Goal: Task Accomplishment & Management: Manage account settings

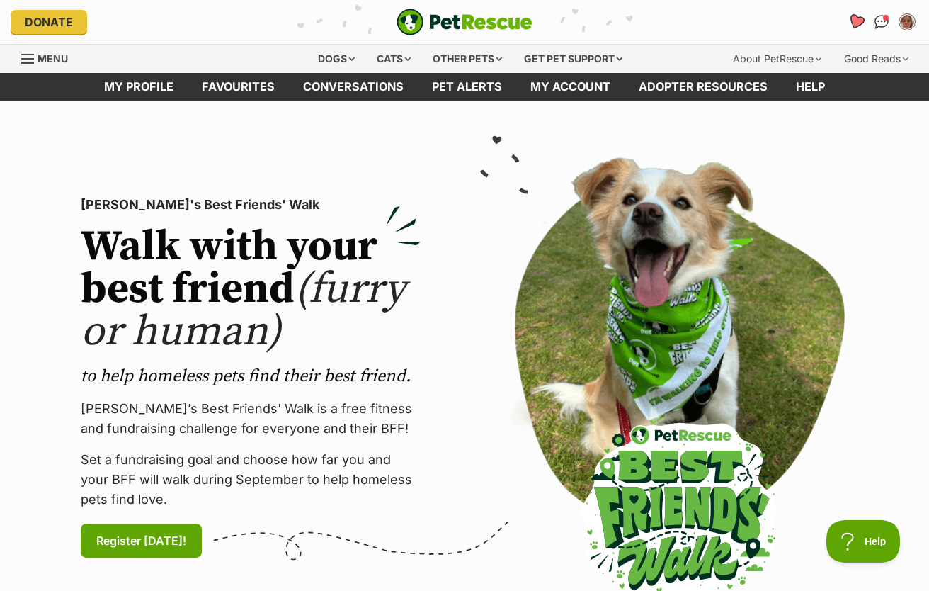
drag, startPoint x: 862, startPoint y: 19, endPoint x: 856, endPoint y: 25, distance: 8.5
click at [862, 19] on icon "Favourites" at bounding box center [856, 21] width 17 height 16
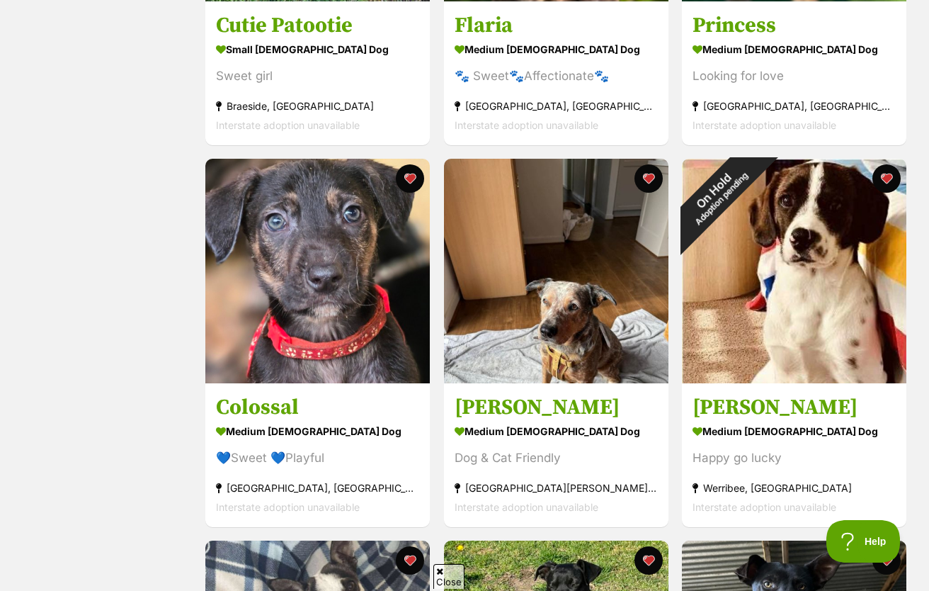
scroll to position [1275, 0]
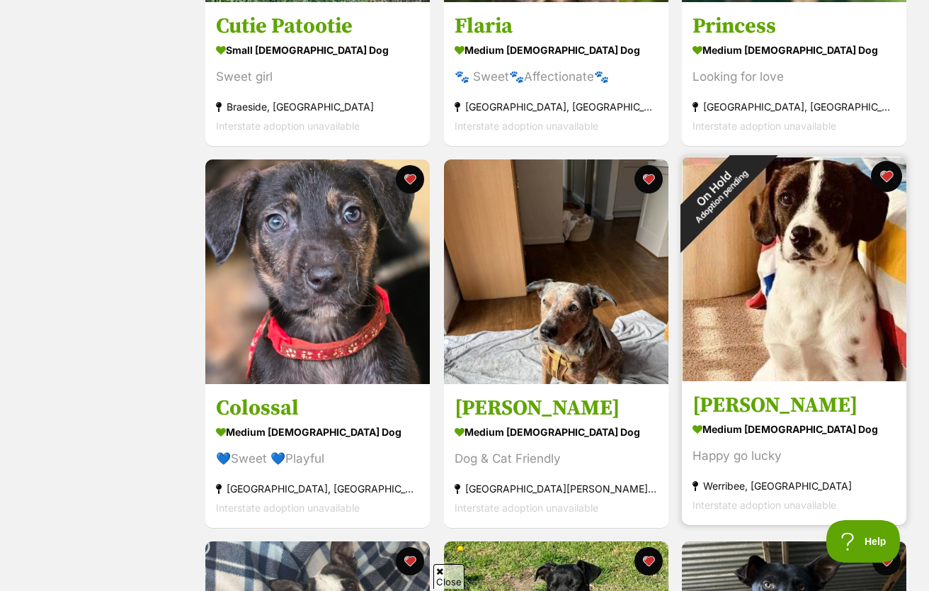
click at [890, 182] on button "favourite" at bounding box center [886, 176] width 31 height 31
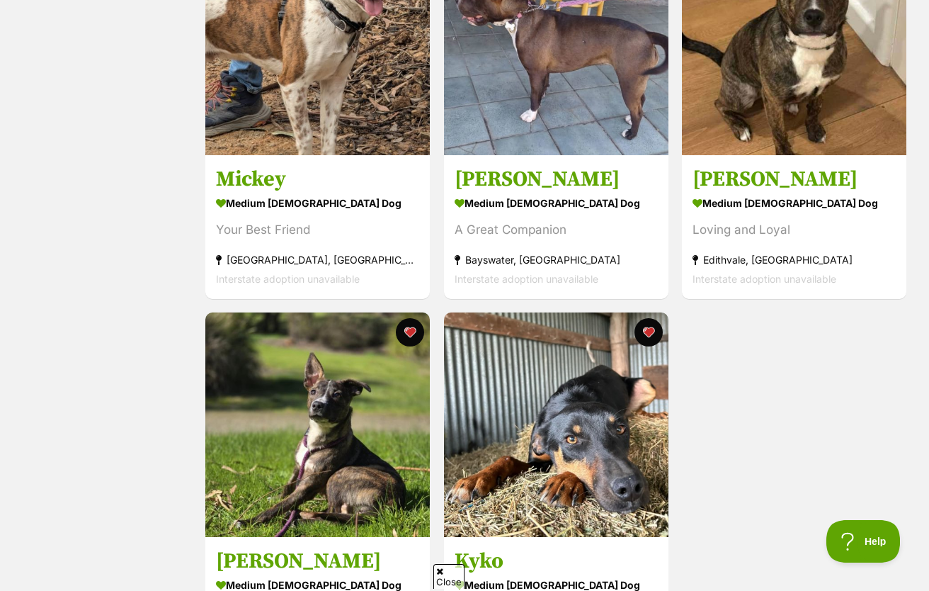
scroll to position [2550, 0]
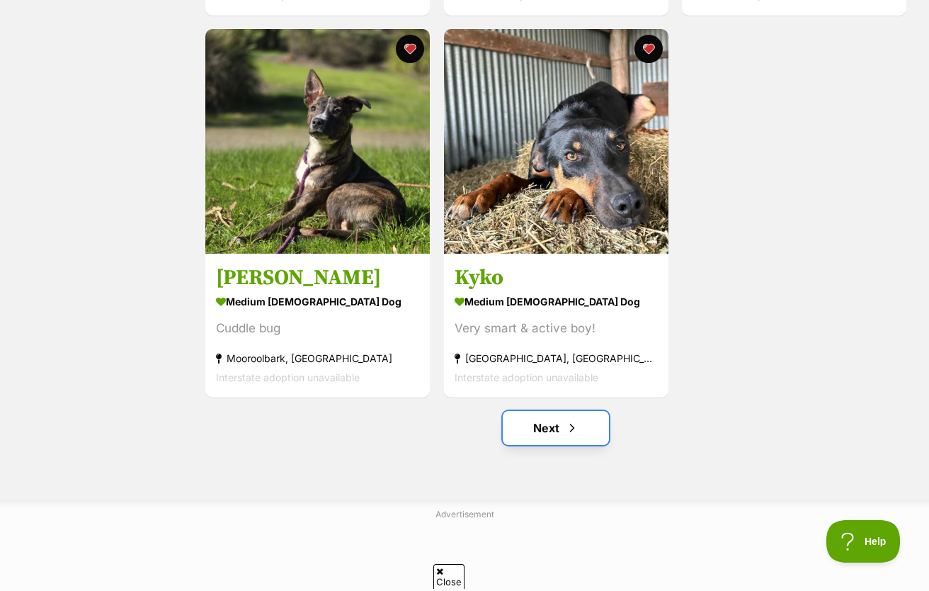
click at [530, 419] on link "Next" at bounding box center [556, 428] width 106 height 34
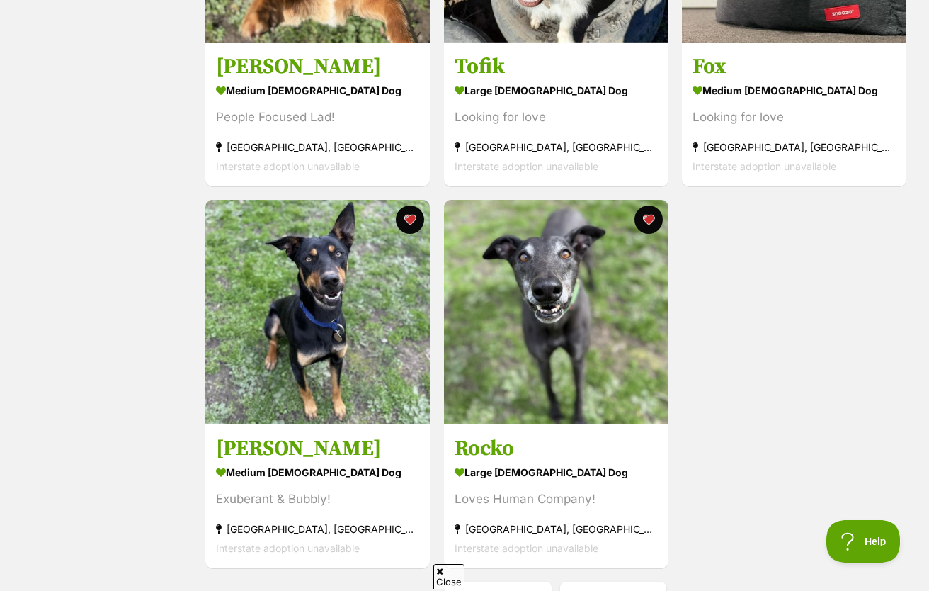
scroll to position [2550, 0]
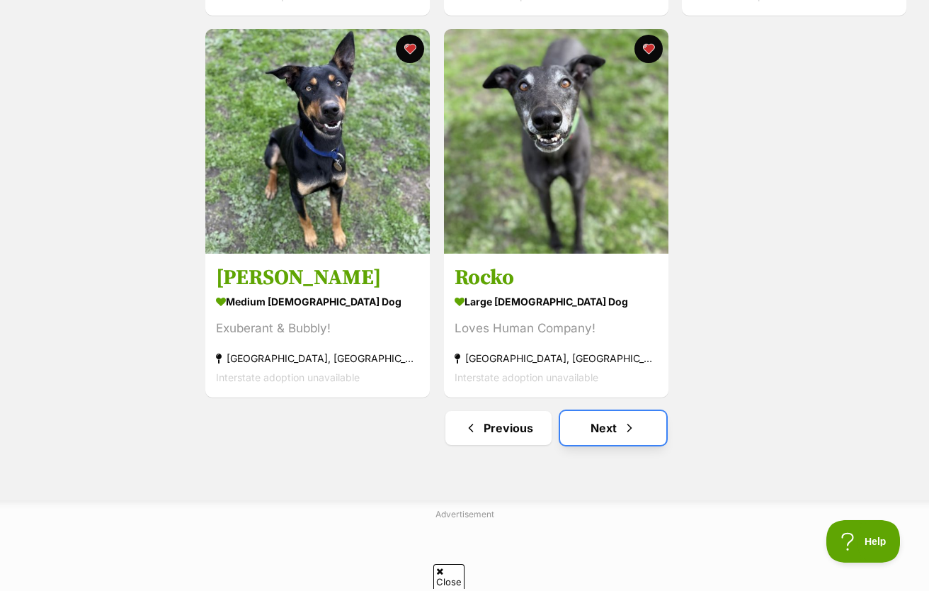
click at [628, 433] on span "Next page" at bounding box center [630, 427] width 14 height 17
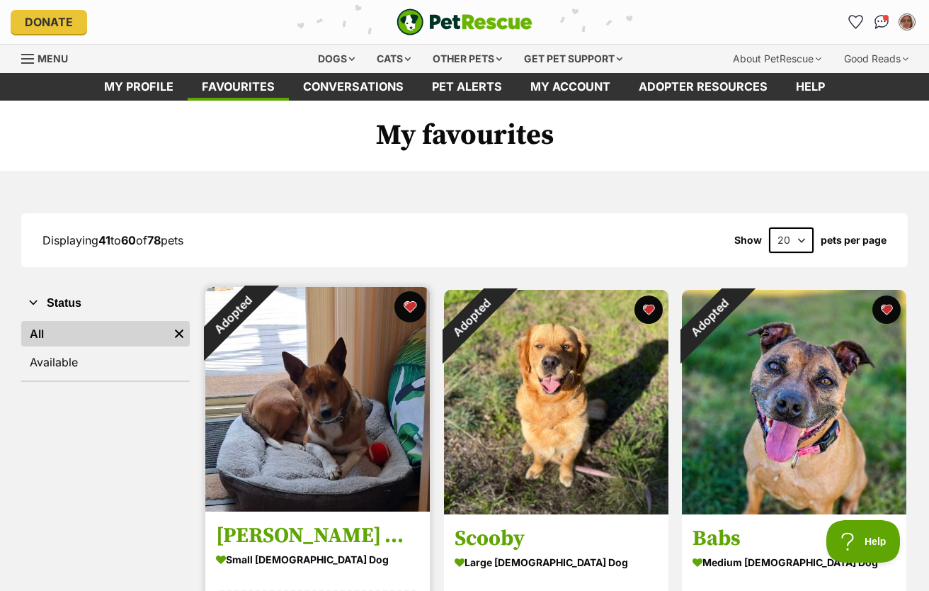
click at [402, 307] on button "favourite" at bounding box center [410, 306] width 31 height 31
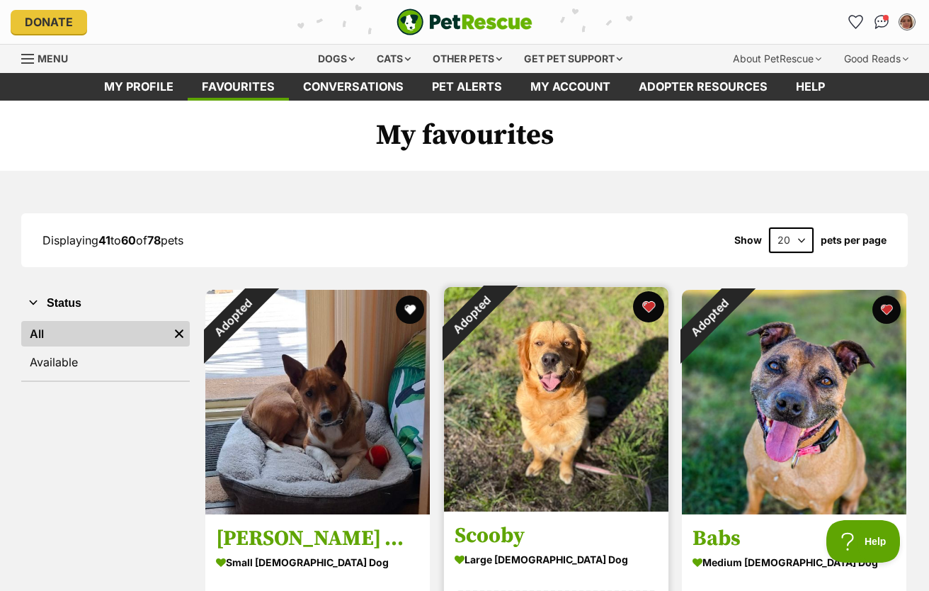
click at [648, 307] on button "favourite" at bounding box center [648, 306] width 31 height 31
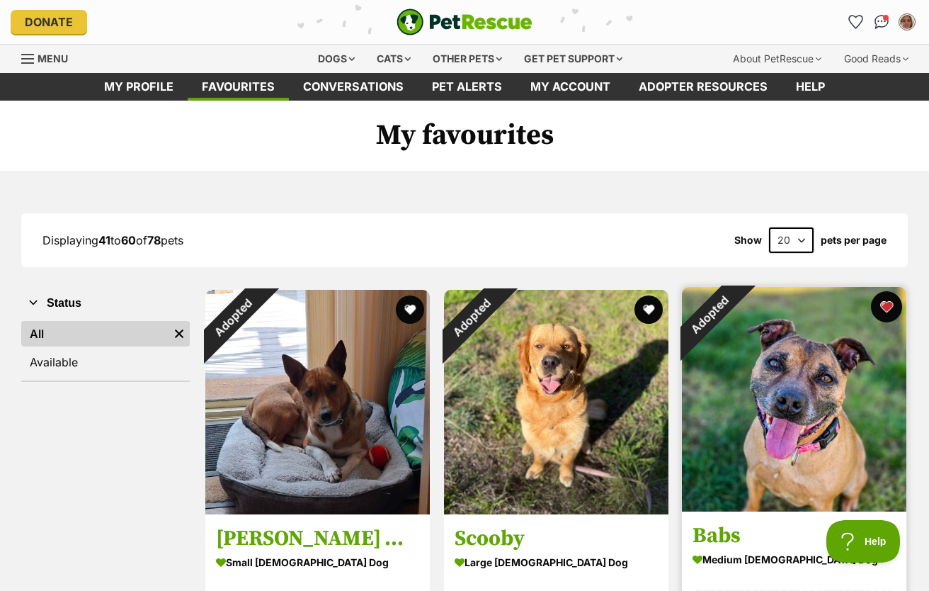
click at [891, 304] on button "favourite" at bounding box center [886, 306] width 31 height 31
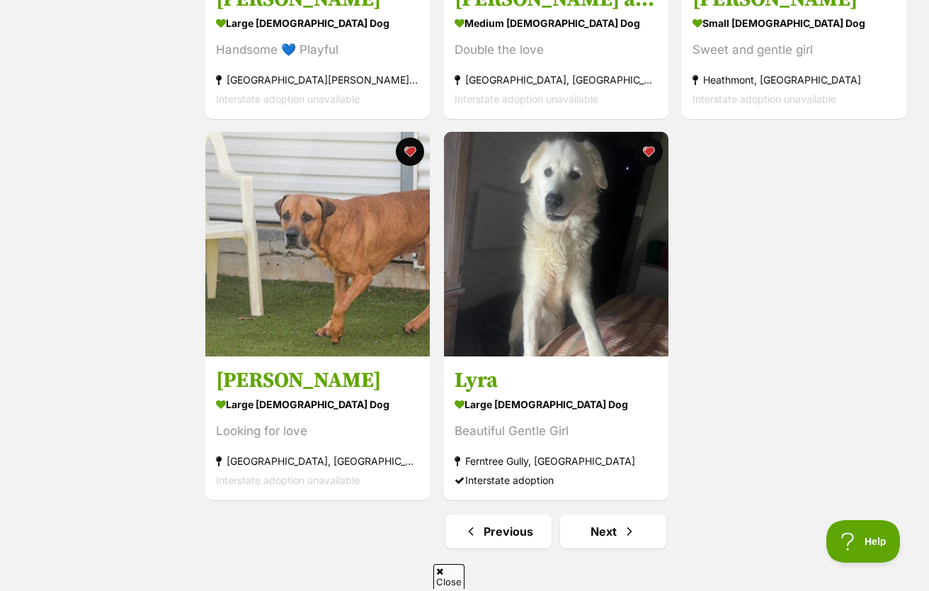
scroll to position [2621, 0]
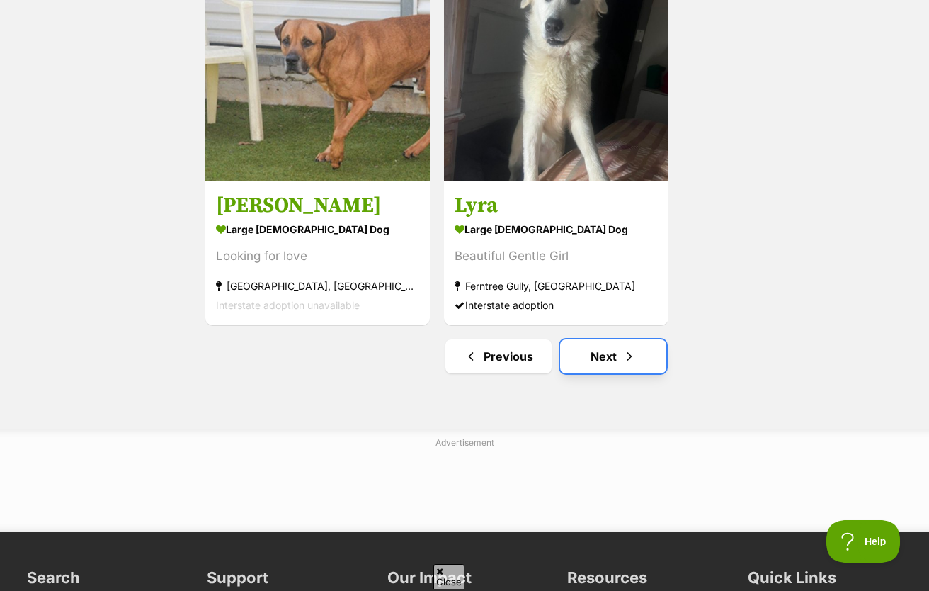
click at [623, 363] on span "Next page" at bounding box center [630, 356] width 14 height 17
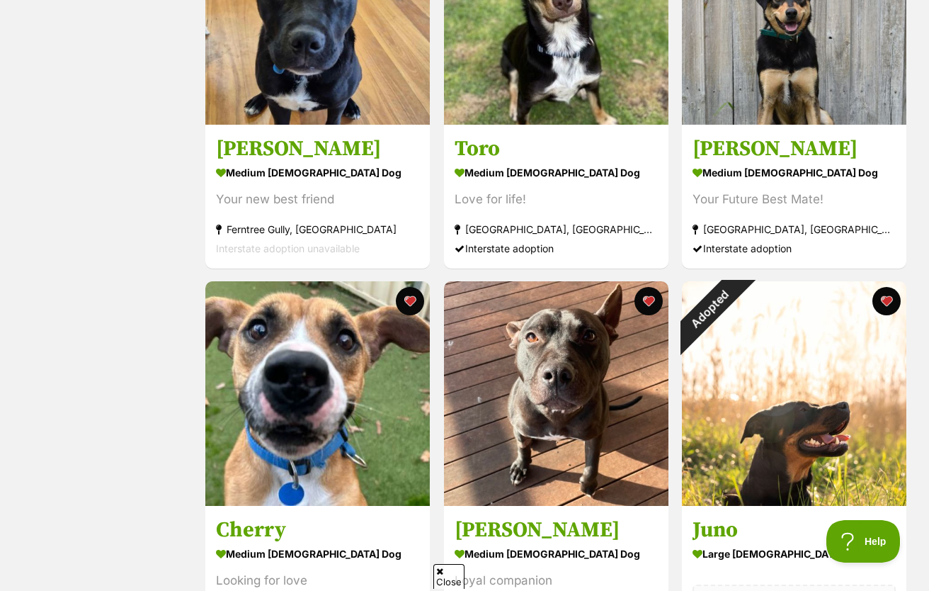
scroll to position [779, 0]
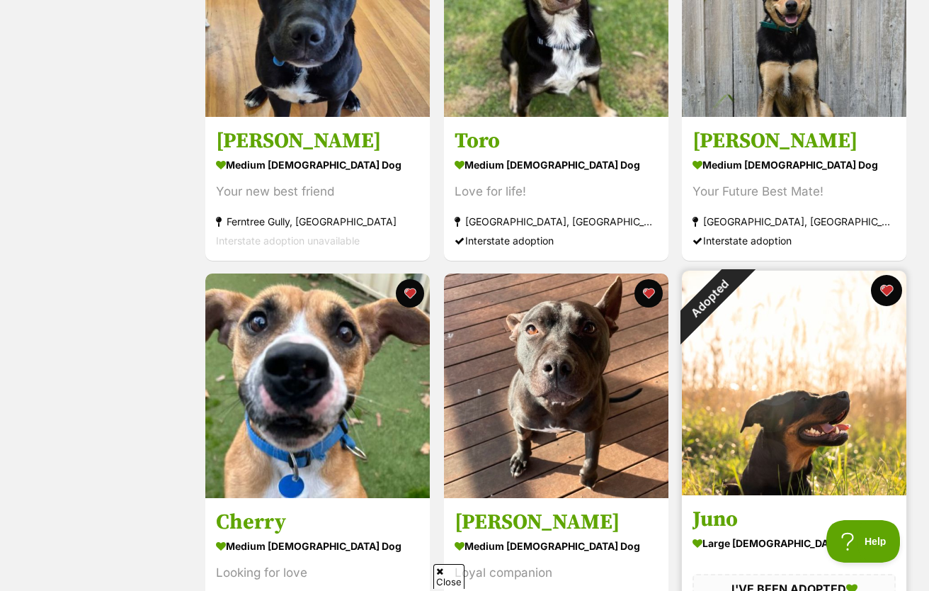
click at [889, 293] on button "favourite" at bounding box center [886, 290] width 31 height 31
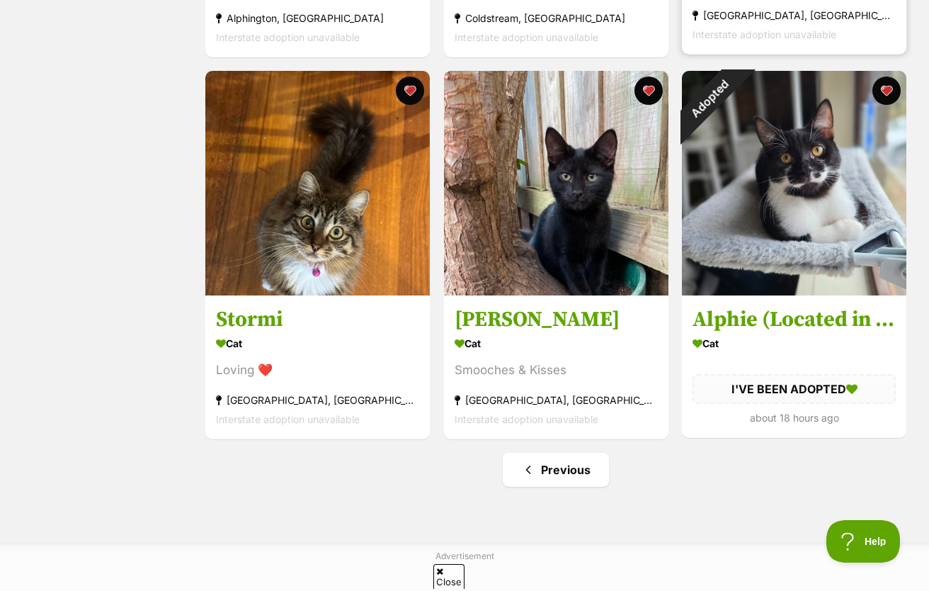
scroll to position [1771, 0]
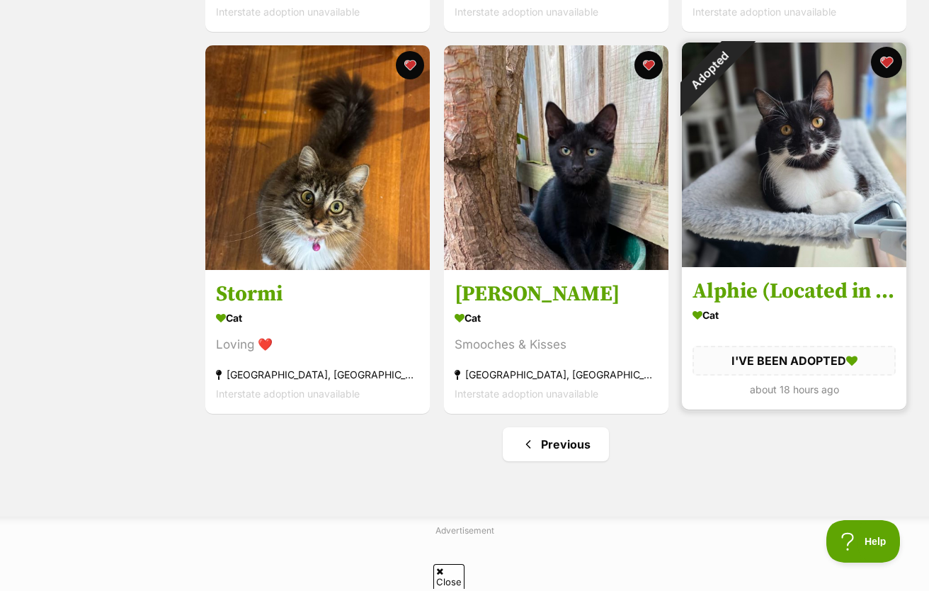
click at [880, 64] on button "favourite" at bounding box center [886, 62] width 31 height 31
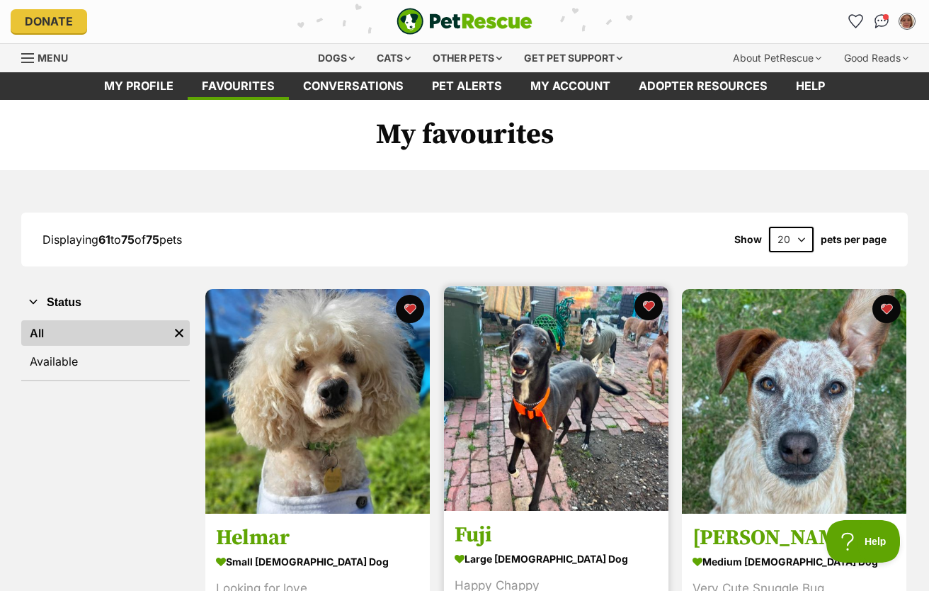
scroll to position [0, 0]
